Goal: Navigation & Orientation: Find specific page/section

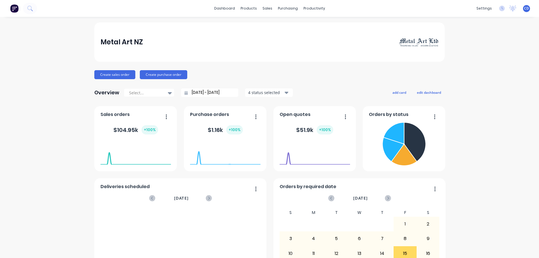
click at [522, 249] on div "Metal Art NZ Create sales order Create purchase order Overview Select... [DATE]…" at bounding box center [269, 168] width 539 height 293
click at [495, 246] on div "Metal Art NZ Create sales order Create purchase order Overview Select... [DATE]…" at bounding box center [269, 168] width 539 height 293
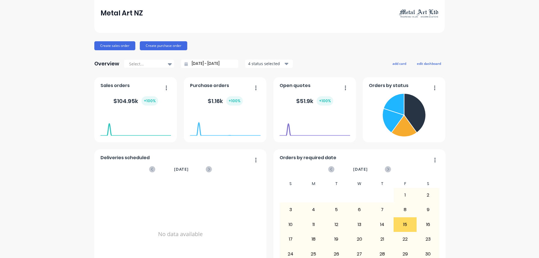
scroll to position [63, 0]
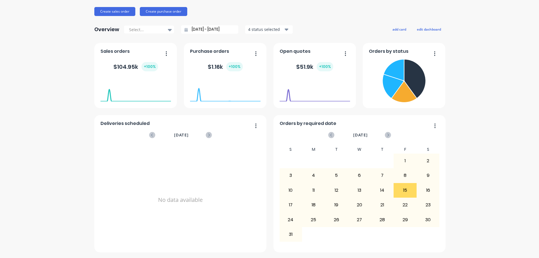
click at [493, 240] on div "Metal Art NZ Create sales order Create purchase order Overview Select... [DATE]…" at bounding box center [269, 105] width 539 height 293
click at [514, 242] on div "Metal Art NZ Create sales order Create purchase order Overview Select... [DATE]…" at bounding box center [269, 105] width 539 height 293
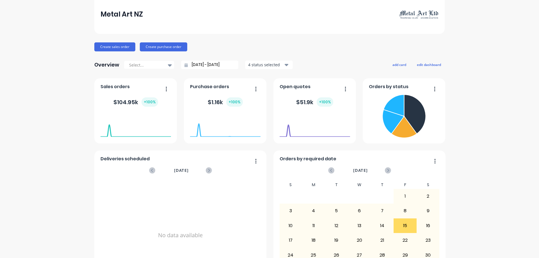
scroll to position [0, 0]
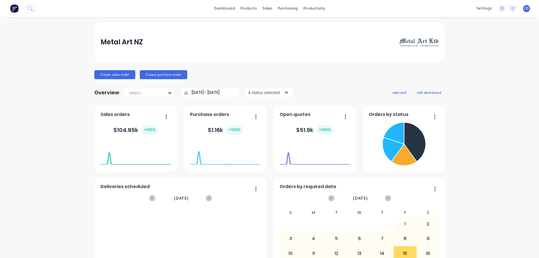
click at [14, 8] on img at bounding box center [14, 8] width 8 height 8
click at [222, 8] on link "dashboard" at bounding box center [224, 8] width 26 height 8
click at [230, 7] on link "dashboard" at bounding box center [224, 8] width 26 height 8
click at [249, 7] on div "products" at bounding box center [249, 8] width 22 height 8
click at [244, 8] on div "products" at bounding box center [249, 8] width 22 height 8
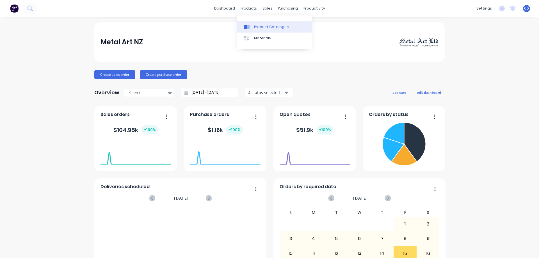
click at [261, 23] on link "Product Catalogue" at bounding box center [274, 26] width 74 height 11
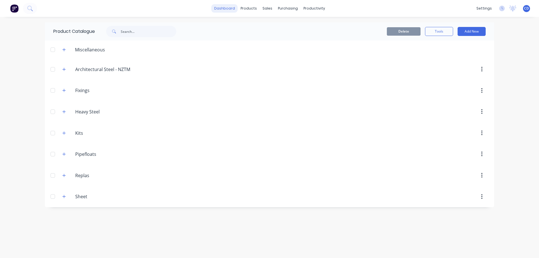
click at [227, 9] on link "dashboard" at bounding box center [224, 8] width 26 height 8
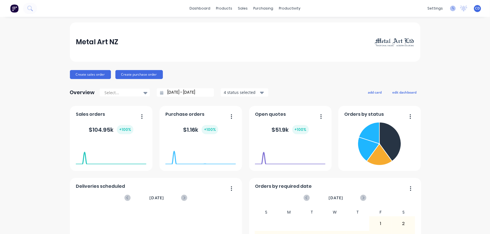
click at [450, 8] on icon at bounding box center [453, 9] width 6 height 6
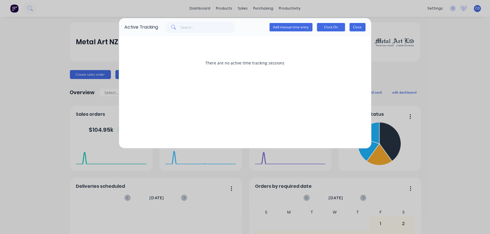
click at [359, 29] on button "Close" at bounding box center [358, 27] width 16 height 8
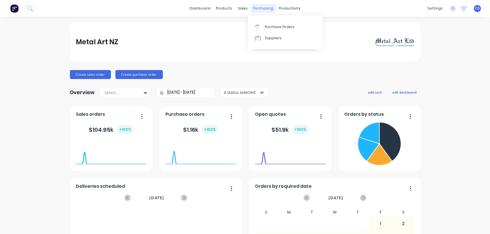
click at [260, 9] on div "purchasing" at bounding box center [263, 8] width 26 height 8
click at [290, 8] on div "productivity" at bounding box center [289, 8] width 27 height 8
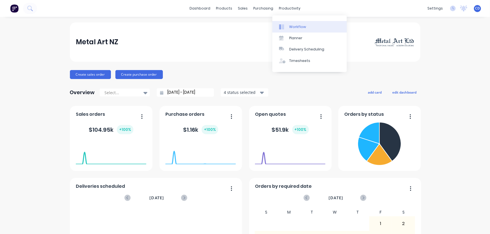
click at [290, 26] on div "Workflow" at bounding box center [297, 26] width 17 height 5
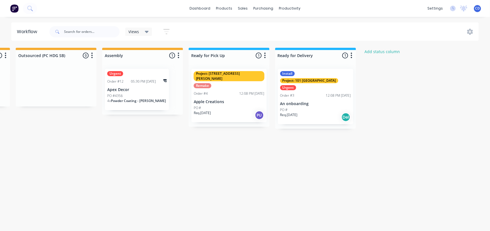
scroll to position [0, 365]
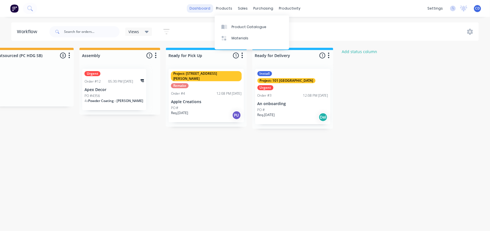
click at [197, 6] on link "dashboard" at bounding box center [200, 8] width 26 height 8
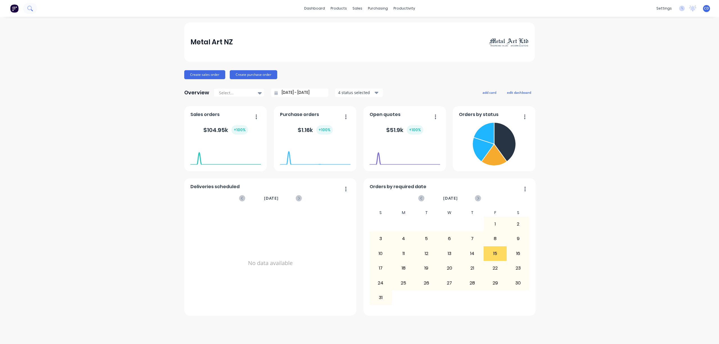
click at [29, 7] on icon at bounding box center [29, 8] width 5 height 5
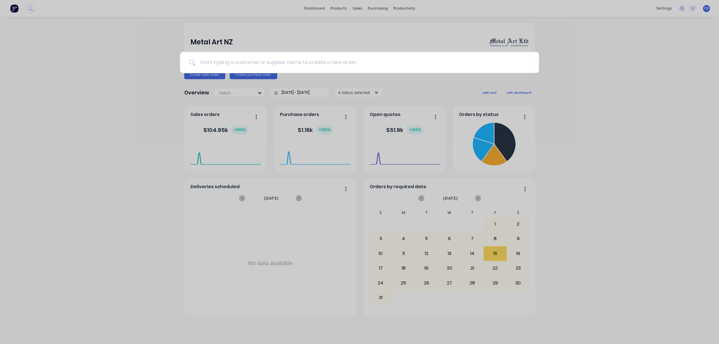
click at [10, 8] on div at bounding box center [359, 172] width 719 height 344
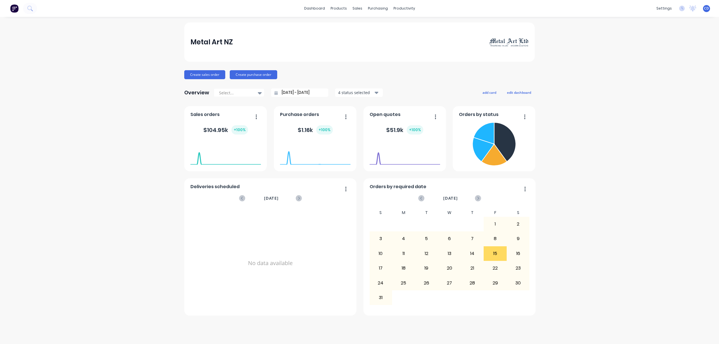
click at [15, 7] on img at bounding box center [14, 8] width 8 height 8
click at [32, 6] on icon at bounding box center [29, 8] width 5 height 5
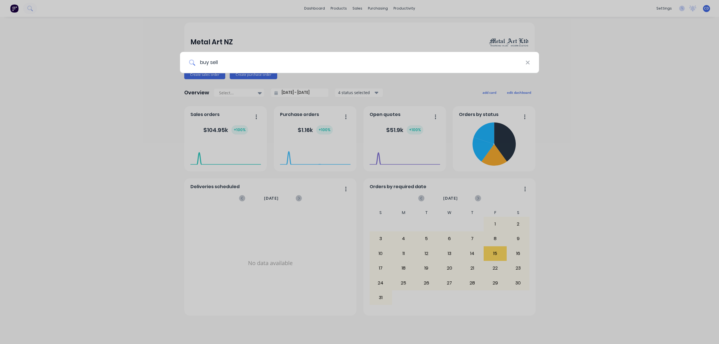
type input "buy sell"
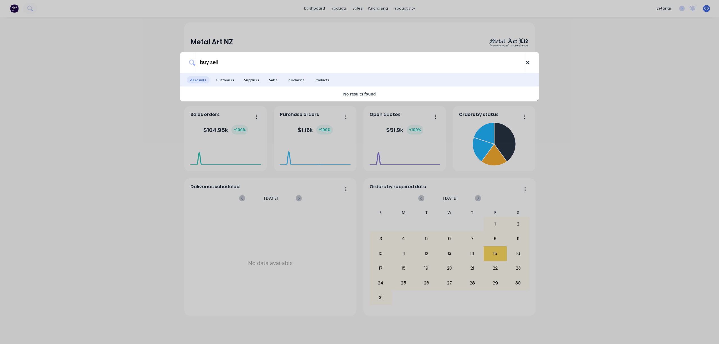
click at [528, 63] on icon at bounding box center [528, 63] width 4 height 4
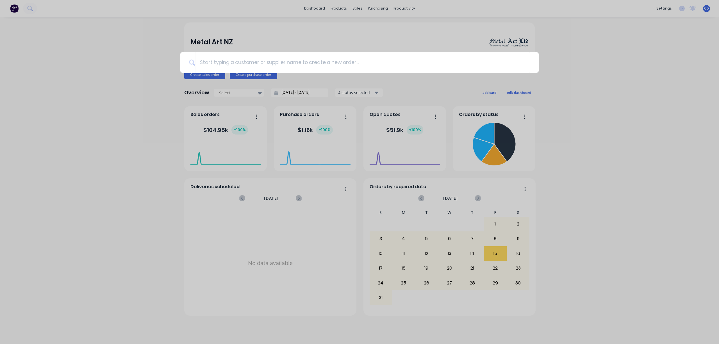
click at [539, 189] on div at bounding box center [359, 172] width 719 height 344
